Goal: Task Accomplishment & Management: Use online tool/utility

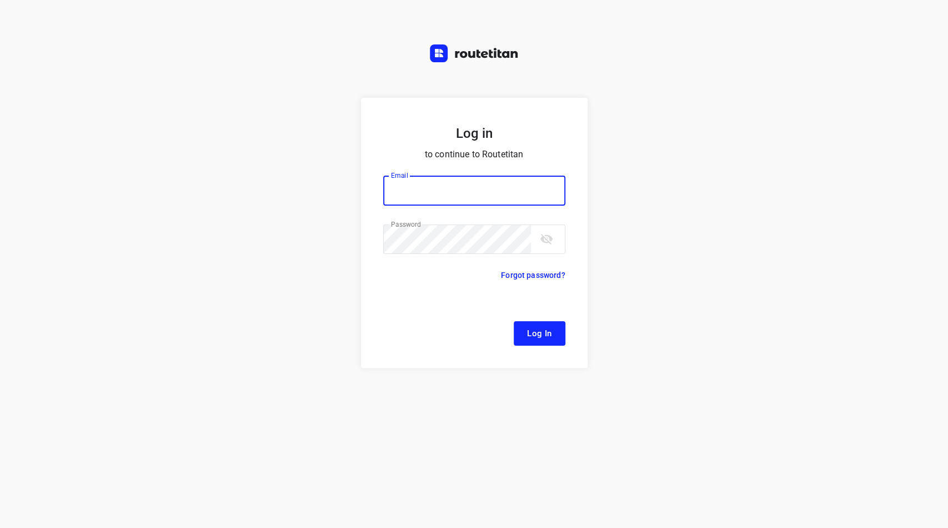
type input "[EMAIL_ADDRESS][DOMAIN_NAME]"
click at [539, 337] on span "Log In" at bounding box center [539, 333] width 25 height 14
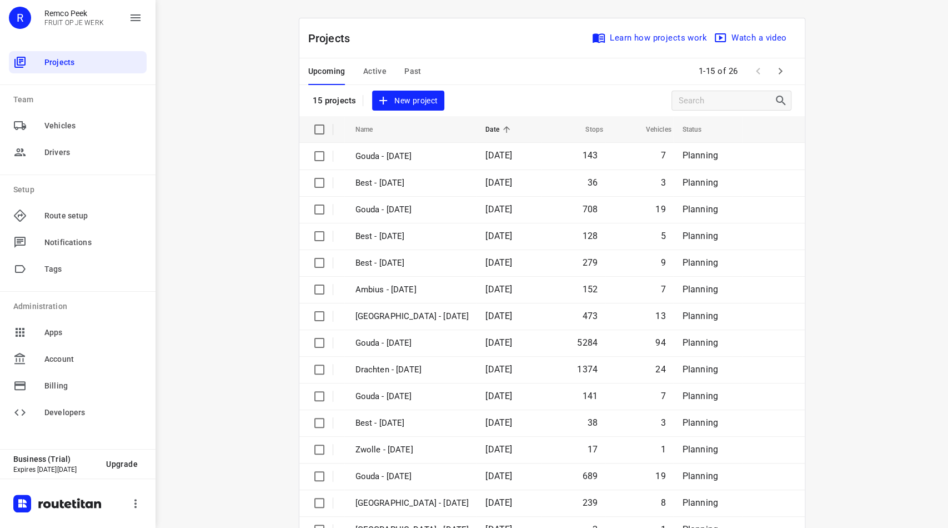
click at [380, 69] on span "Active" at bounding box center [374, 71] width 23 height 14
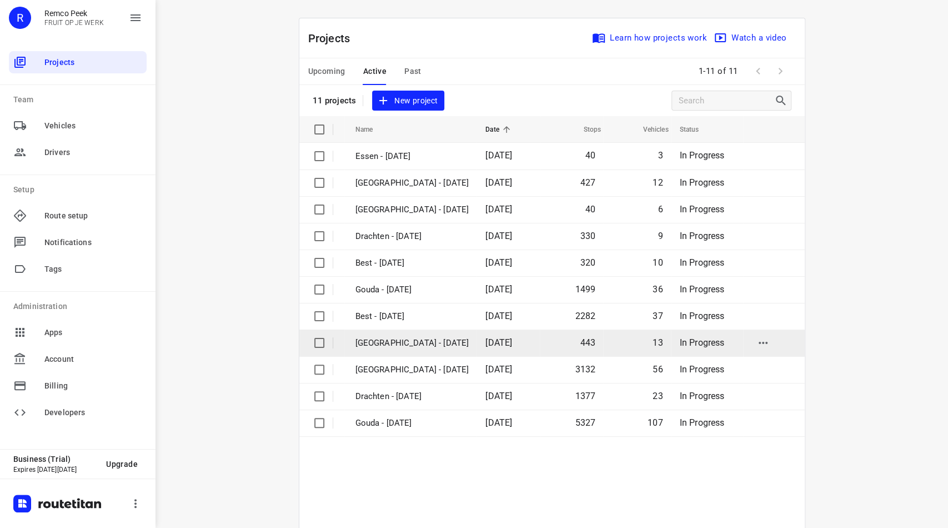
click at [395, 351] on td "[GEOGRAPHIC_DATA] - [DATE]" at bounding box center [410, 342] width 133 height 27
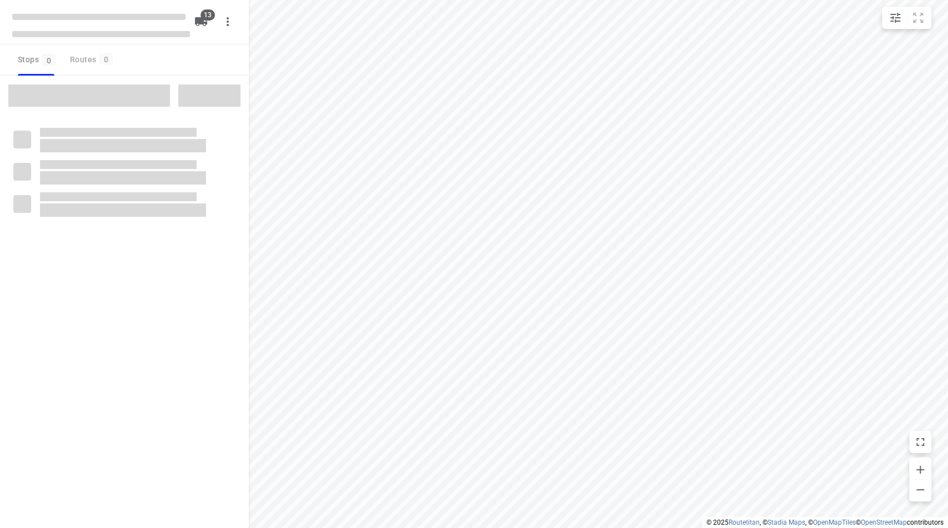
checkbox input "true"
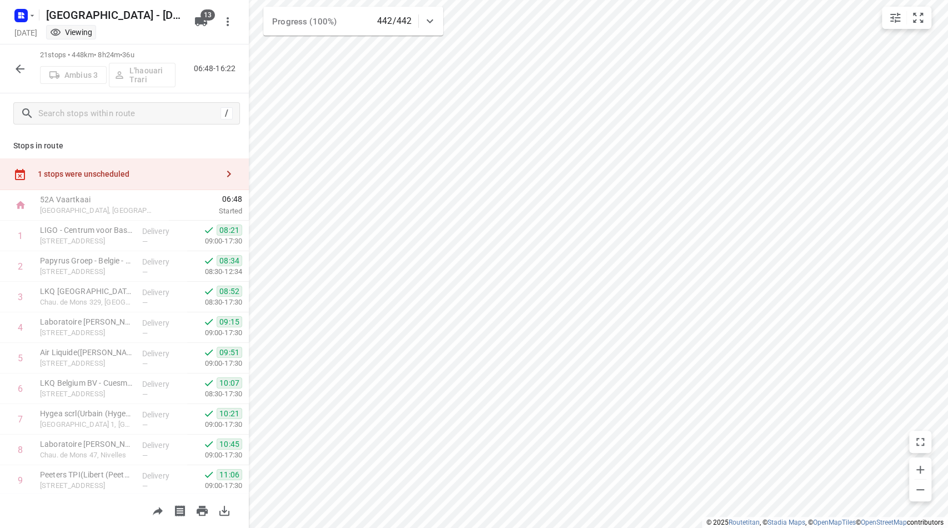
click at [14, 75] on button "button" at bounding box center [20, 69] width 22 height 22
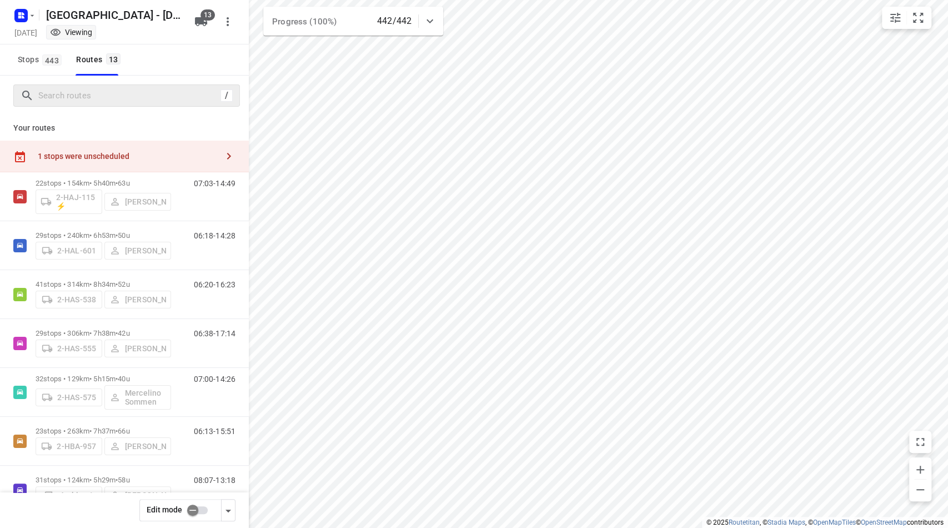
click at [114, 84] on div "/" at bounding box center [126, 95] width 227 height 22
click at [109, 102] on input "Search routes" at bounding box center [129, 95] width 181 height 17
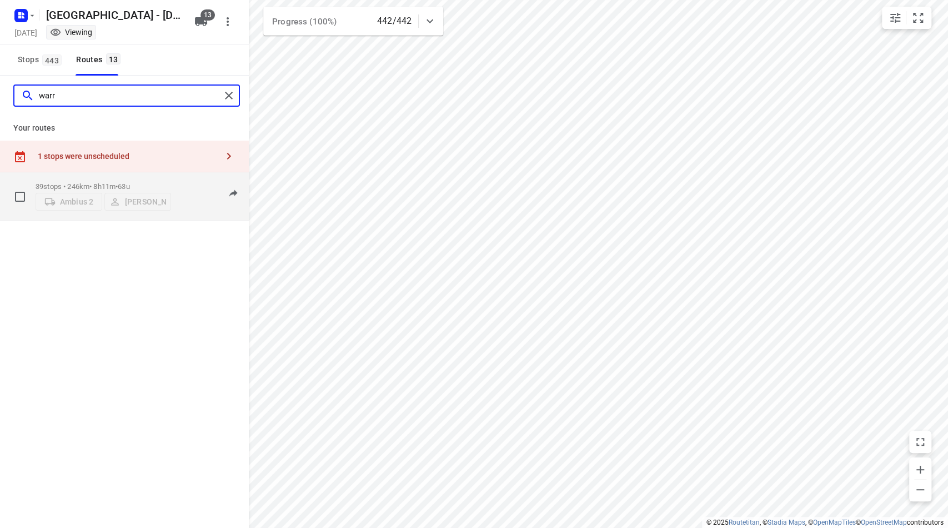
type input "warr"
click at [83, 177] on div "39 stops • 246km • 8h11m • 63u Ambius 2 [PERSON_NAME]" at bounding box center [104, 196] width 136 height 39
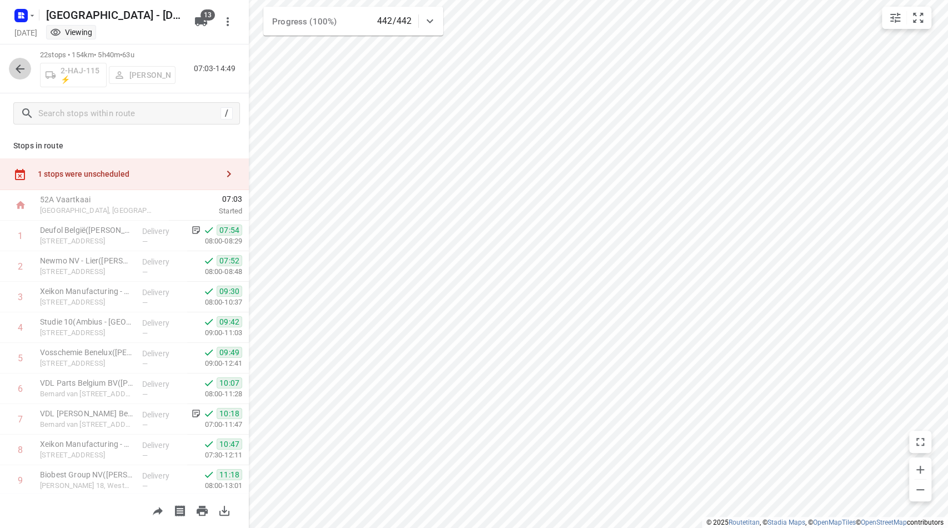
click at [21, 67] on icon "button" at bounding box center [19, 68] width 13 height 13
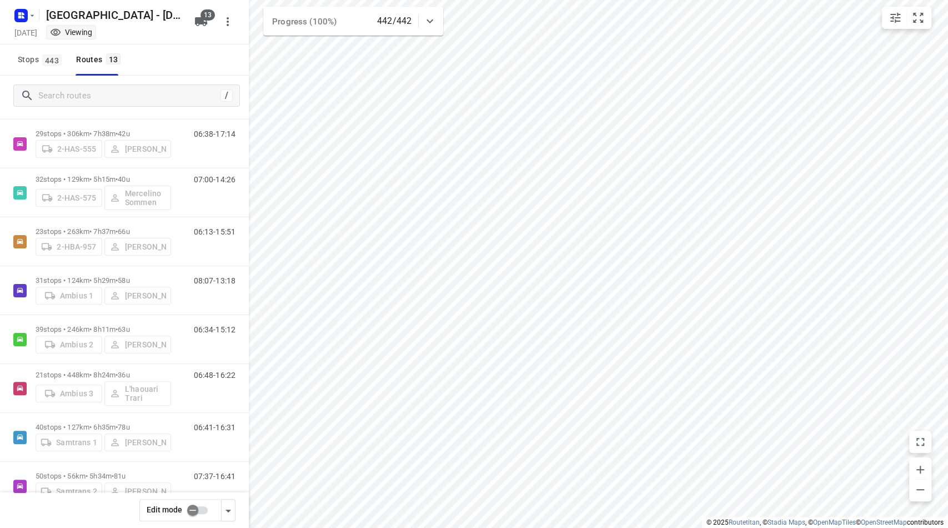
scroll to position [203, 0]
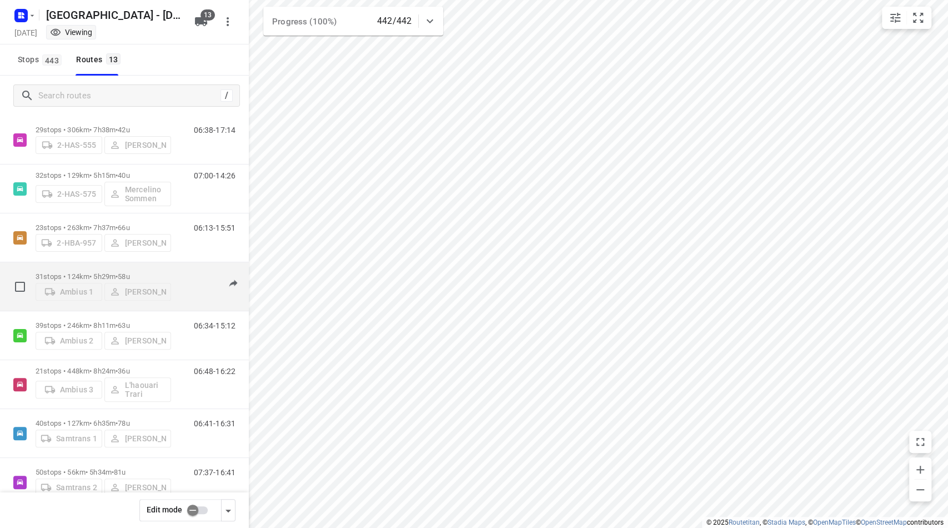
click at [84, 272] on p "31 stops • 124km • 5h29m • 58u" at bounding box center [104, 276] width 136 height 8
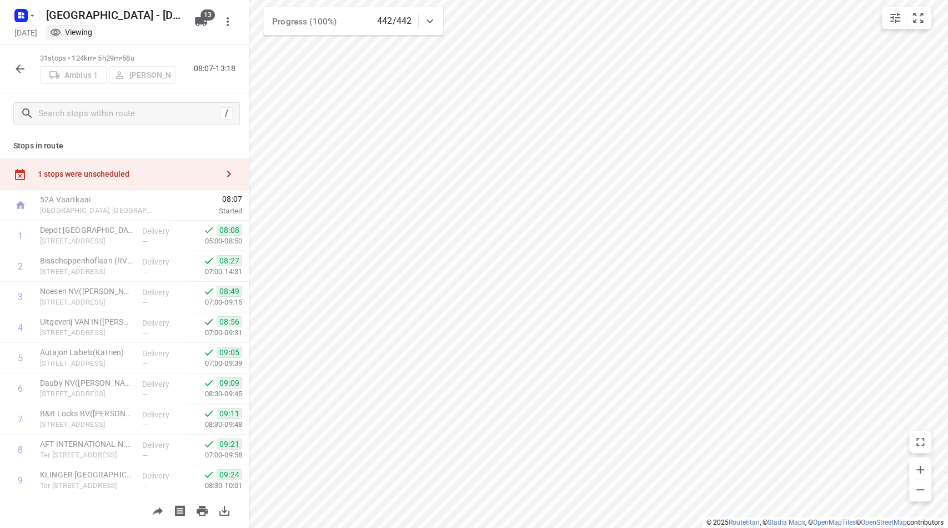
click at [18, 62] on icon "button" at bounding box center [19, 68] width 13 height 13
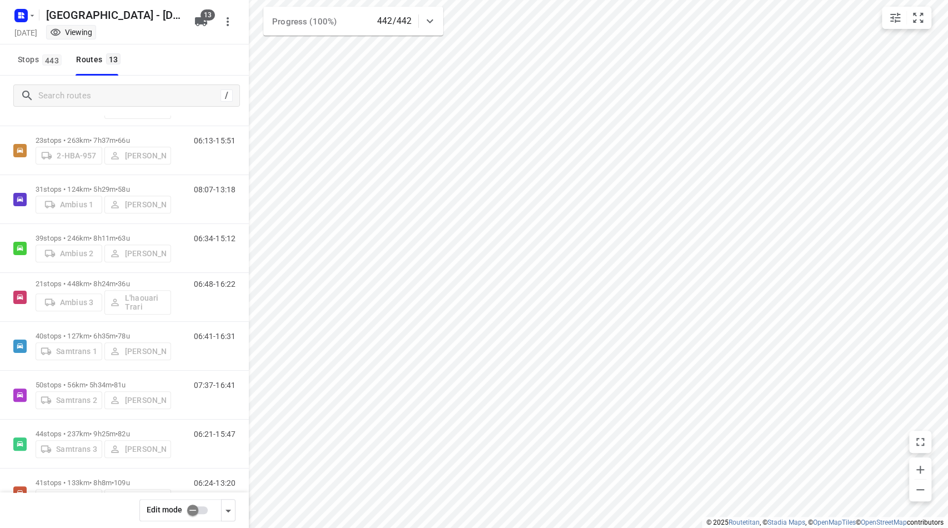
scroll to position [325, 0]
